Goal: Obtain resource: Download file/media

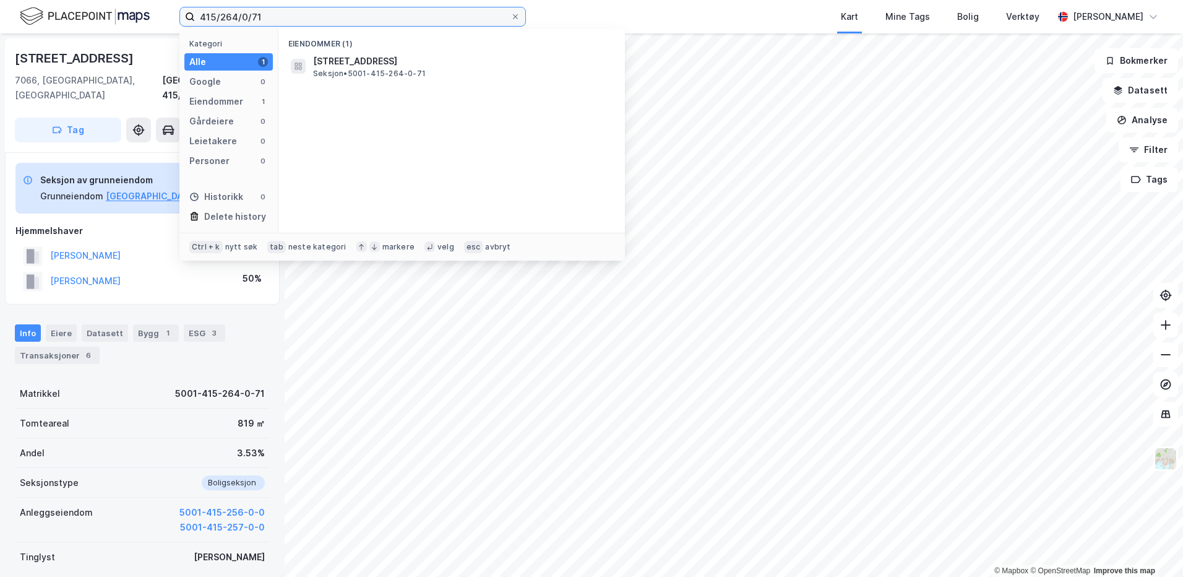
drag, startPoint x: 257, startPoint y: 20, endPoint x: 179, endPoint y: 24, distance: 78.0
click at [179, 24] on label "415/264/0/71" at bounding box center [352, 17] width 346 height 20
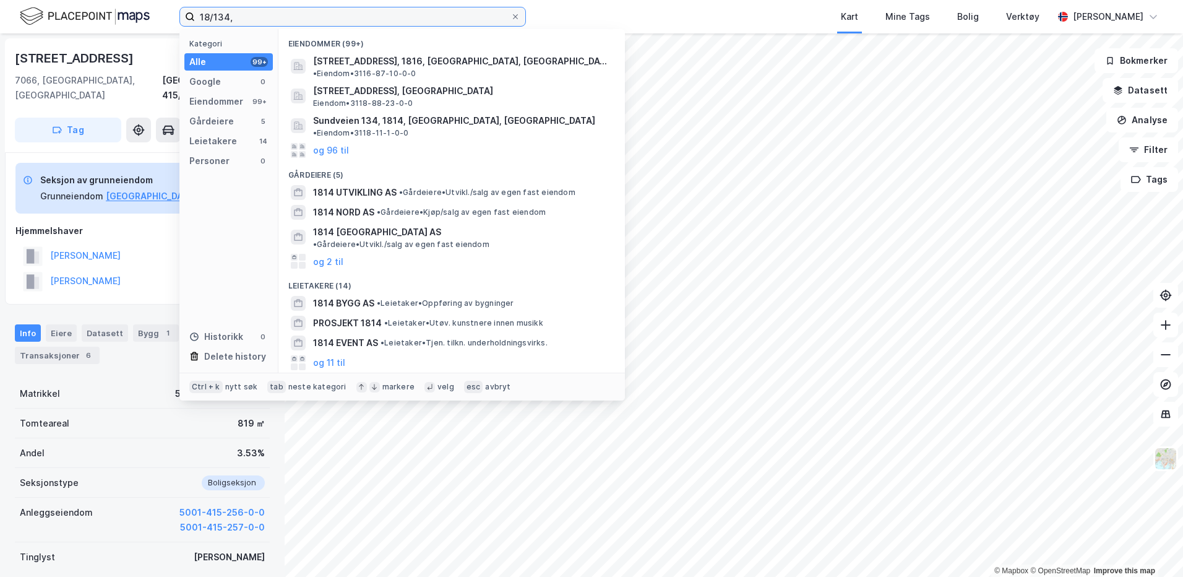
click at [273, 15] on input "18/134," at bounding box center [352, 16] width 315 height 19
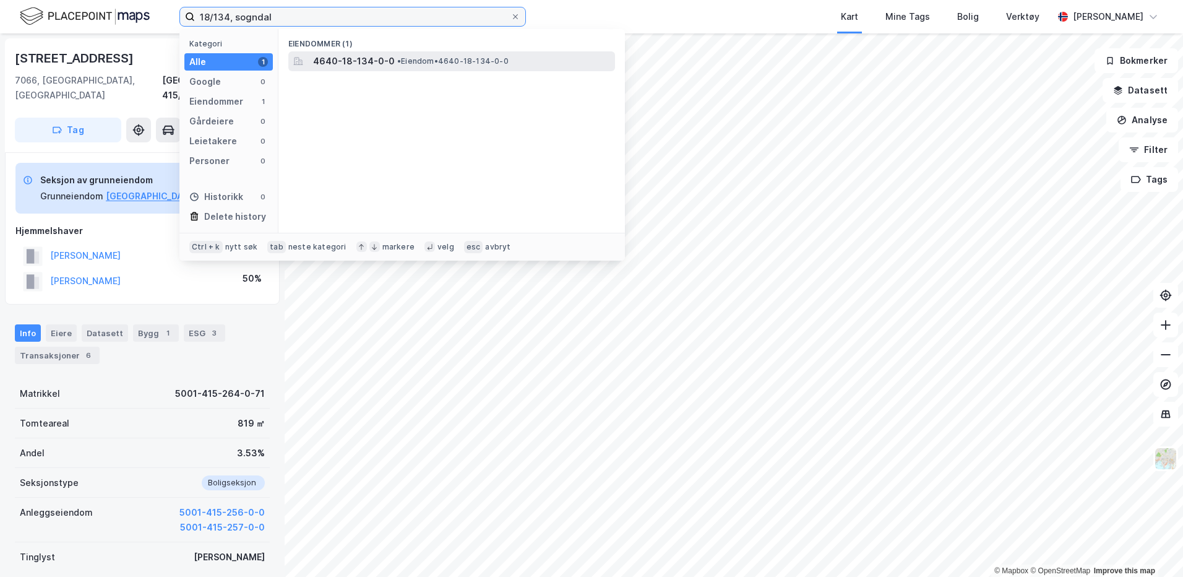
type input "18/134, sogndal"
click at [324, 54] on span "4640-18-134-0-0" at bounding box center [354, 61] width 82 height 15
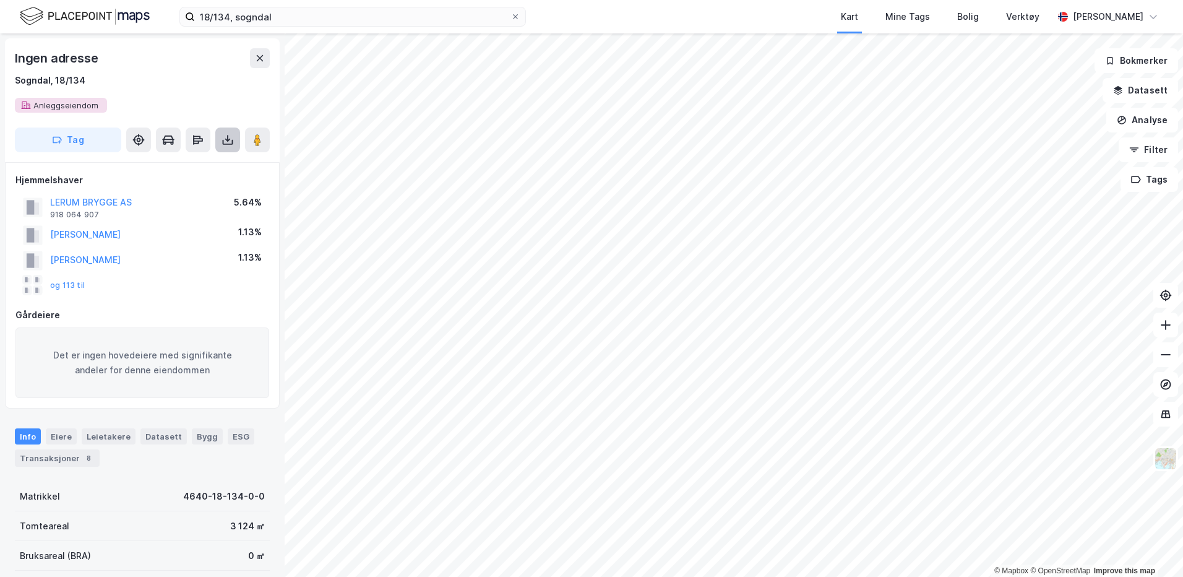
click at [223, 138] on icon at bounding box center [227, 140] width 12 height 12
click at [161, 161] on div "Last ned grunnbok" at bounding box center [167, 165] width 72 height 10
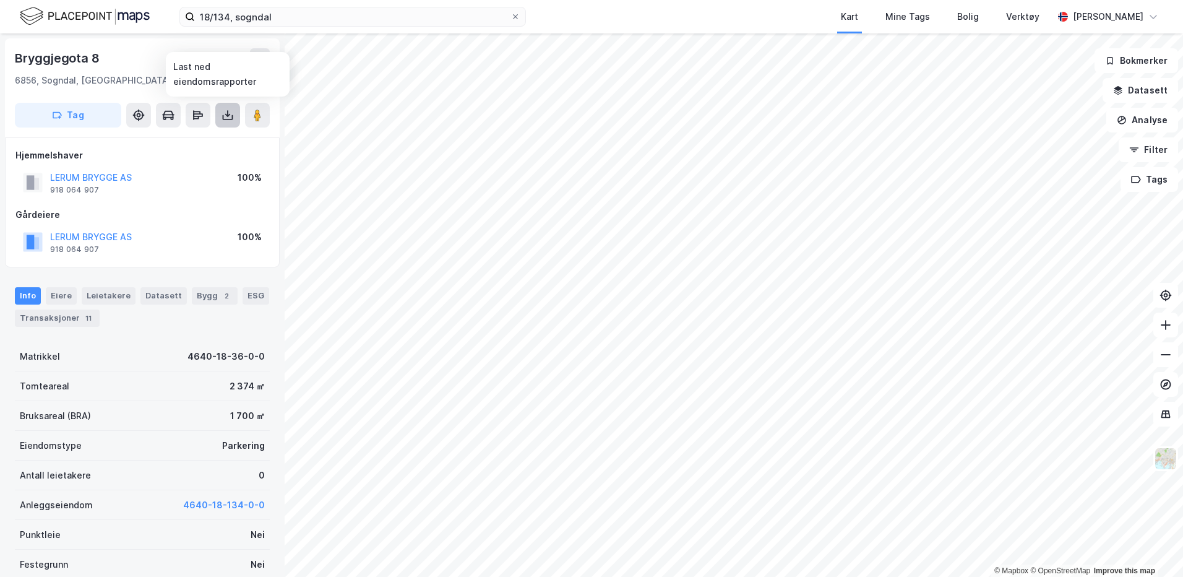
click at [227, 116] on icon at bounding box center [227, 115] width 5 height 3
click at [191, 141] on div "Last ned grunnbok" at bounding box center [167, 140] width 72 height 10
